Goal: Task Accomplishment & Management: Manage account settings

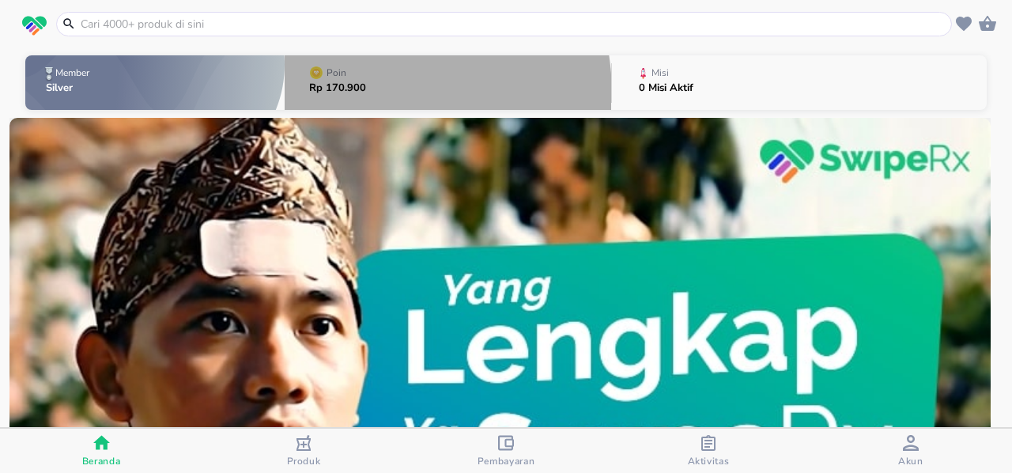
click at [341, 93] on p "Rp 170.900" at bounding box center [337, 88] width 57 height 10
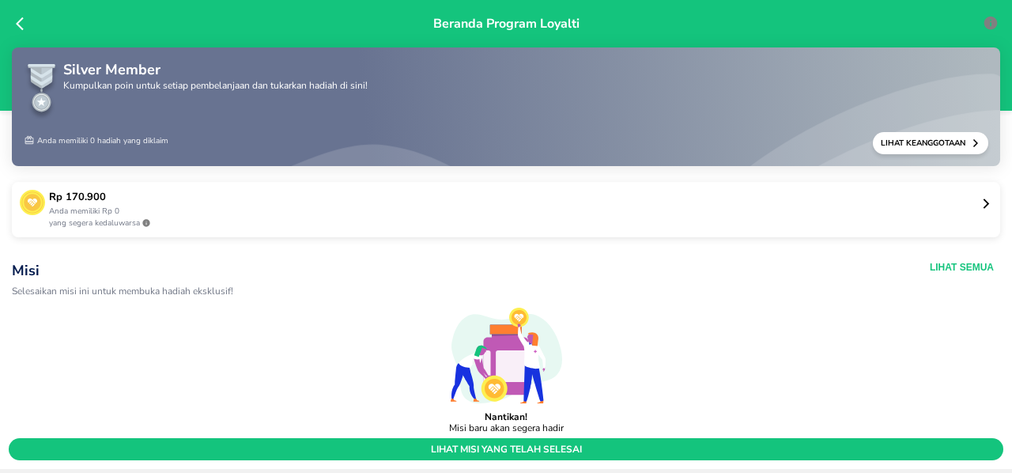
click at [980, 198] on icon at bounding box center [986, 204] width 12 height 12
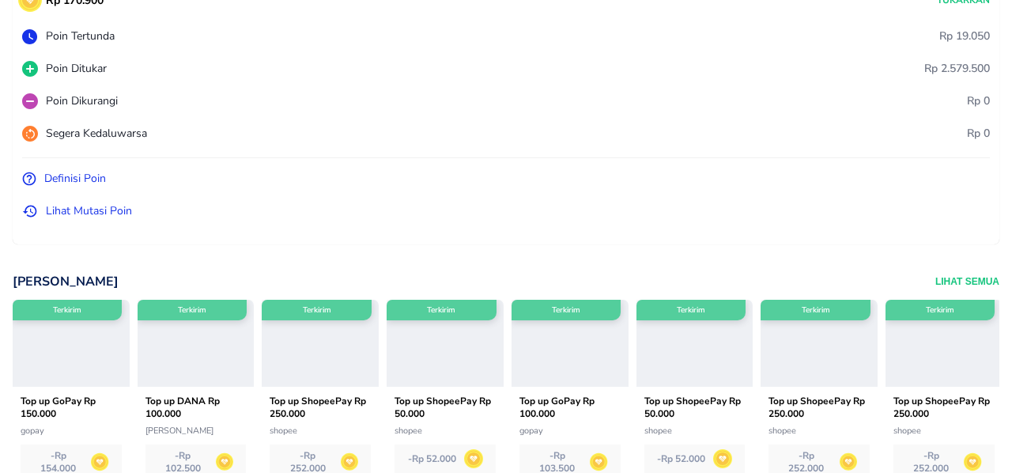
scroll to position [181, 0]
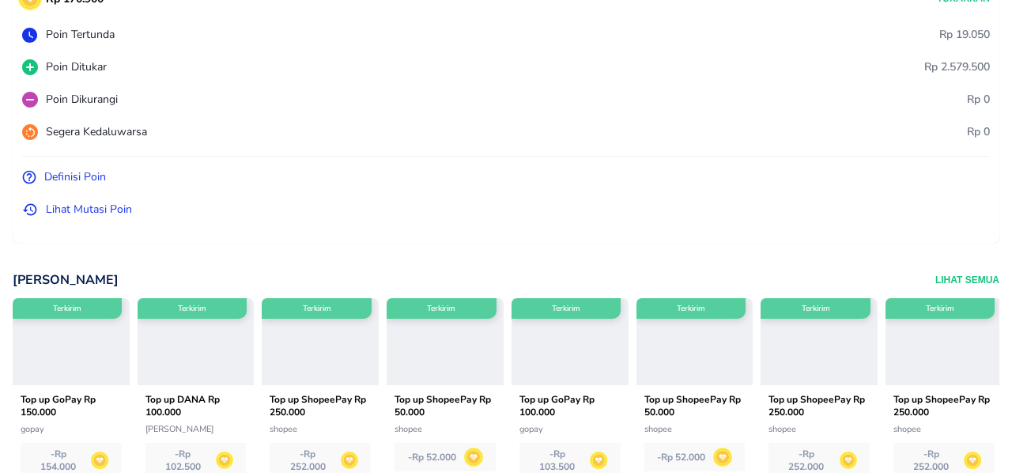
click at [99, 213] on p "Lihat Mutasi Poin" at bounding box center [89, 209] width 86 height 17
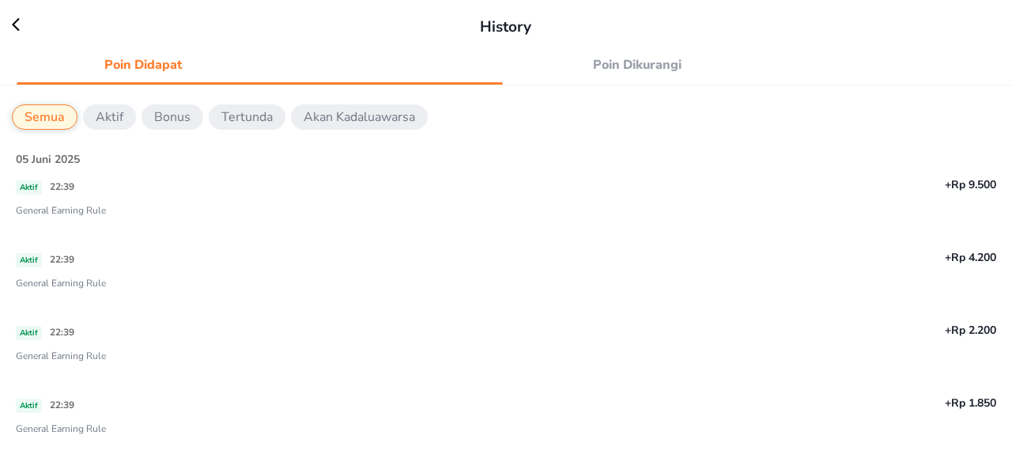
click at [167, 119] on p "Bonus" at bounding box center [172, 116] width 36 height 19
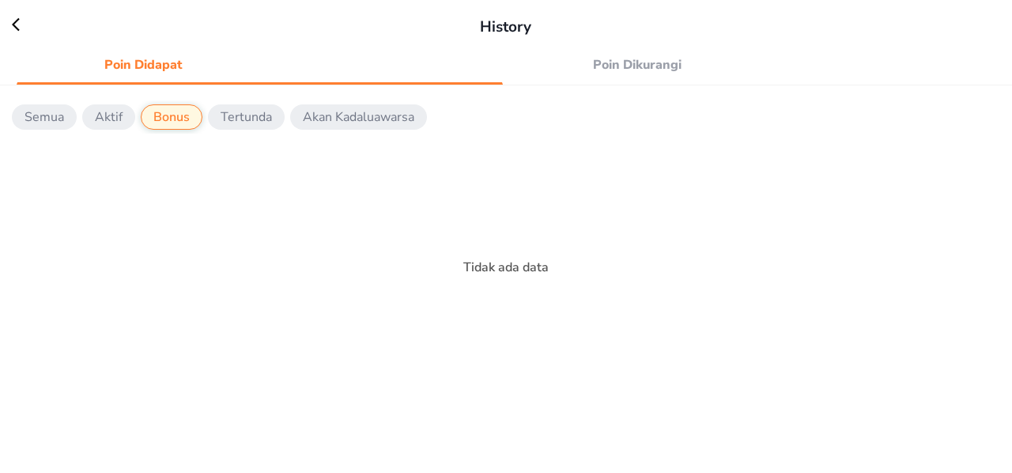
click at [51, 114] on p "Semua" at bounding box center [45, 116] width 40 height 19
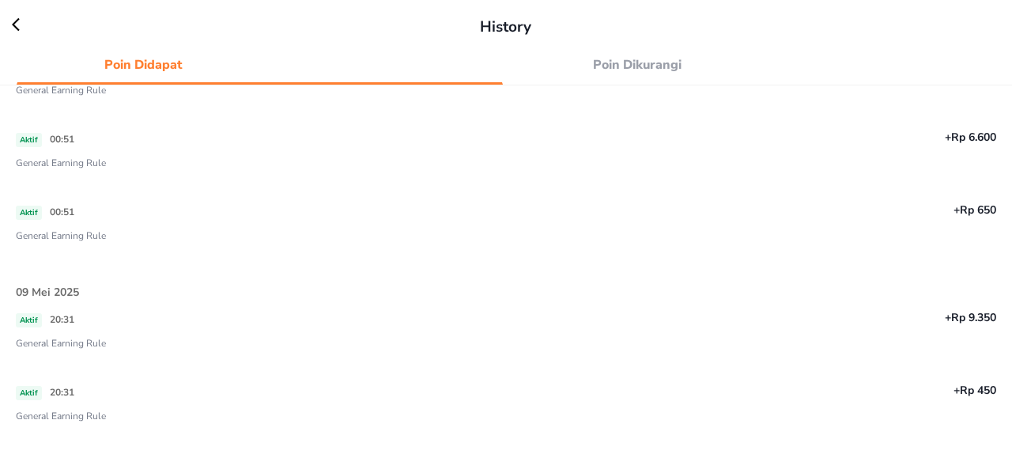
scroll to position [2102, 0]
